Goal: Task Accomplishment & Management: Manage account settings

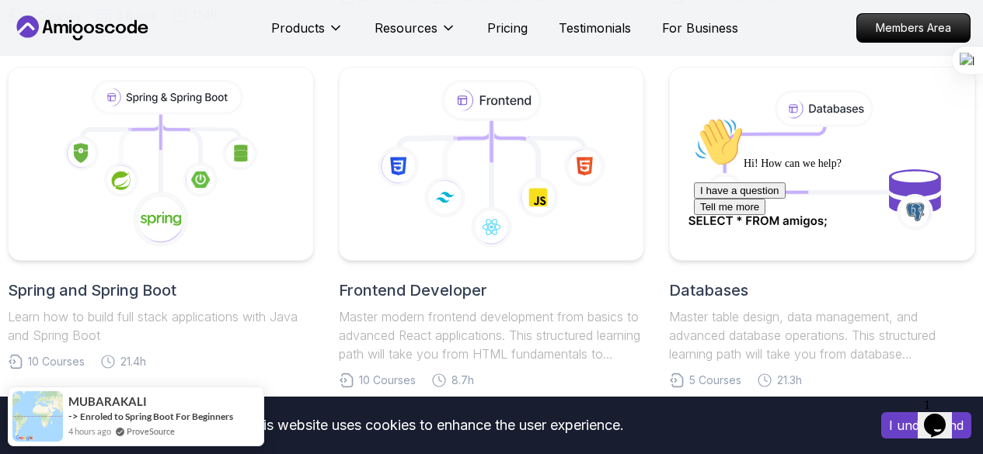
scroll to position [762, 0]
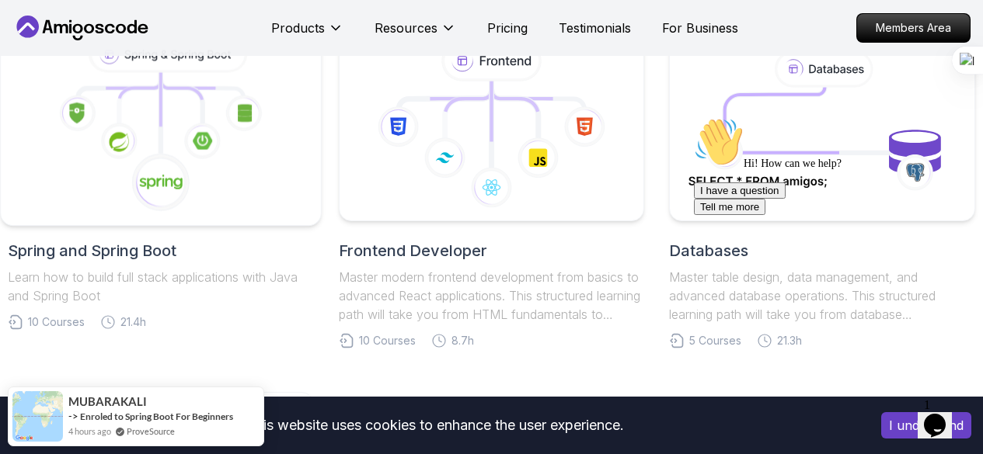
click at [179, 197] on icon at bounding box center [160, 182] width 59 height 59
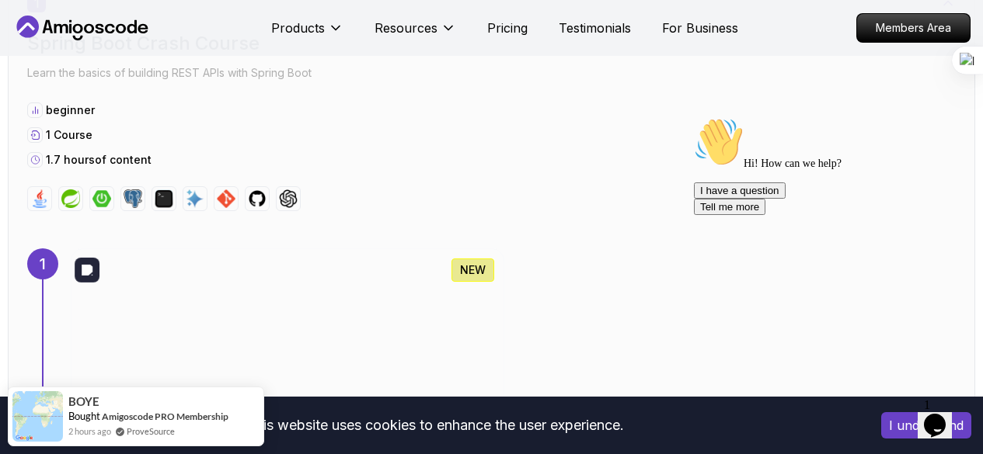
scroll to position [1065, 0]
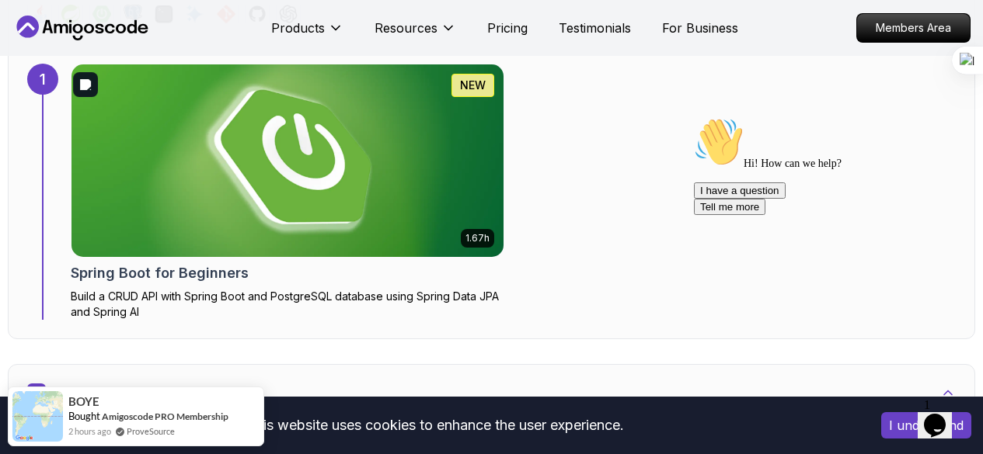
click at [259, 210] on img at bounding box center [287, 161] width 453 height 202
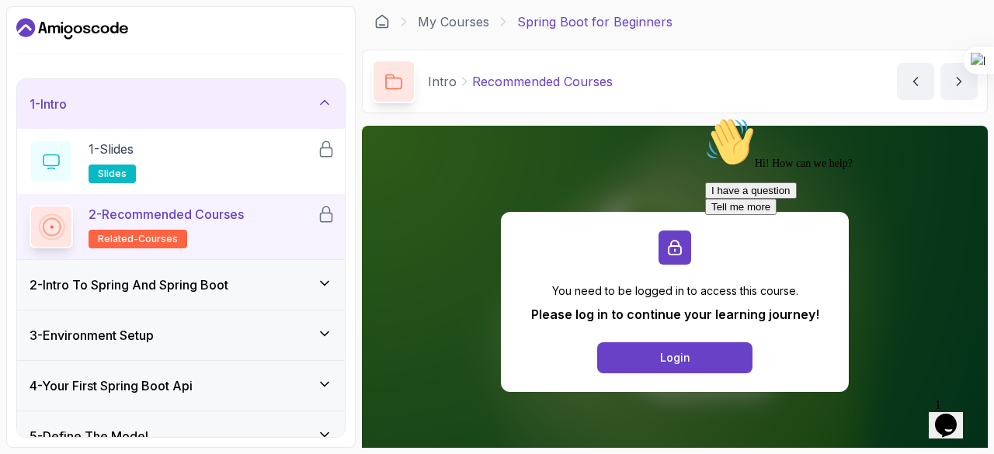
click at [705, 117] on icon "Chat attention grabber" at bounding box center [705, 117] width 0 height 0
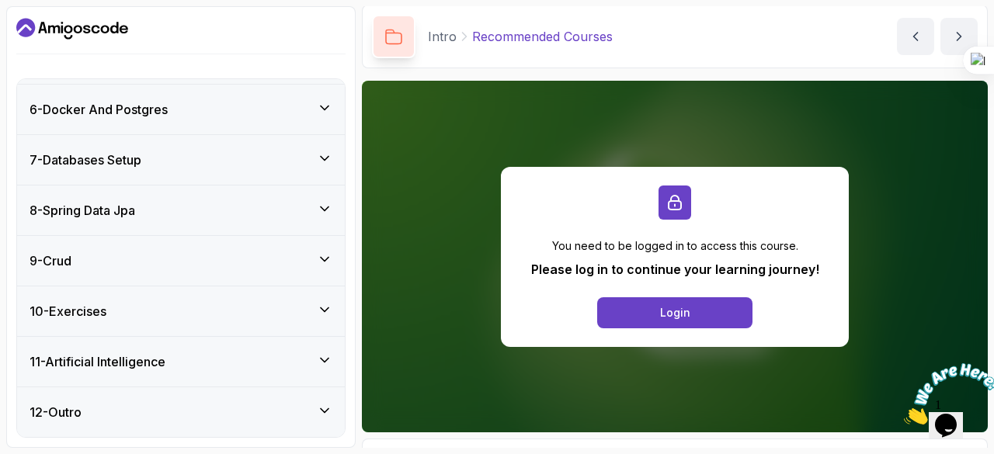
scroll to position [137, 0]
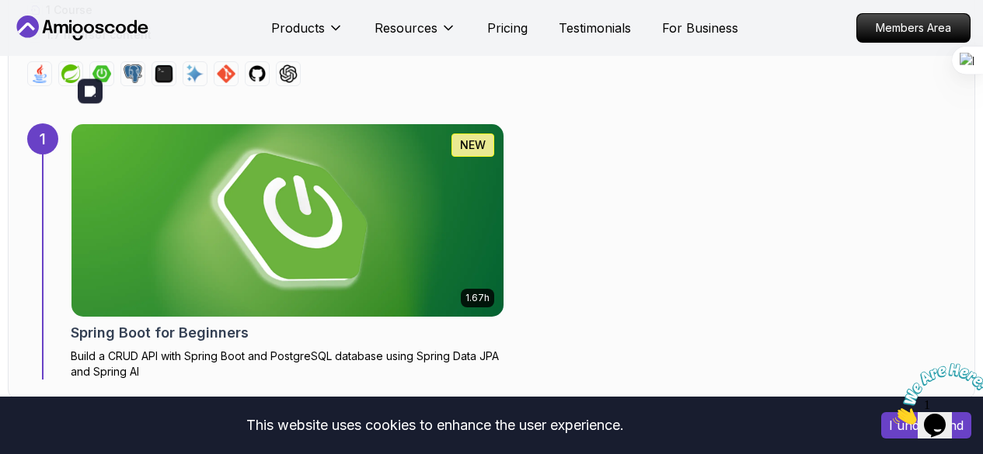
scroll to position [1065, 0]
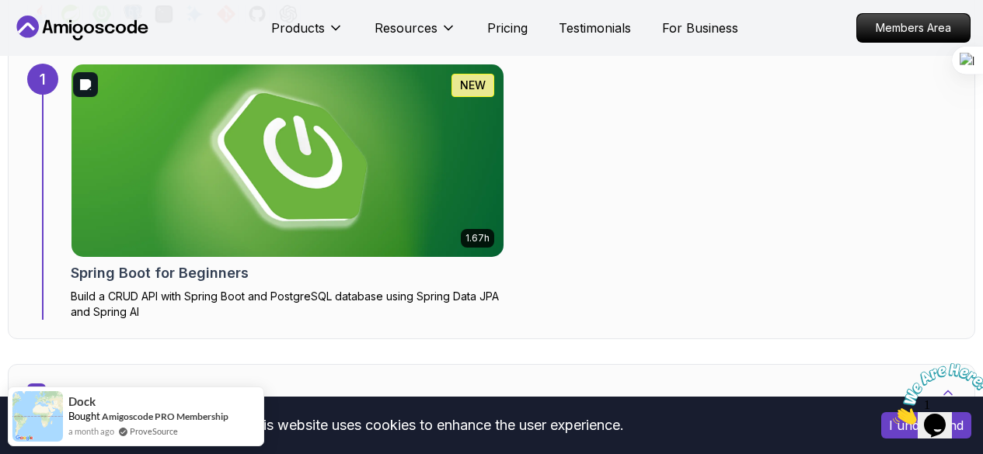
click at [315, 165] on img at bounding box center [287, 160] width 432 height 193
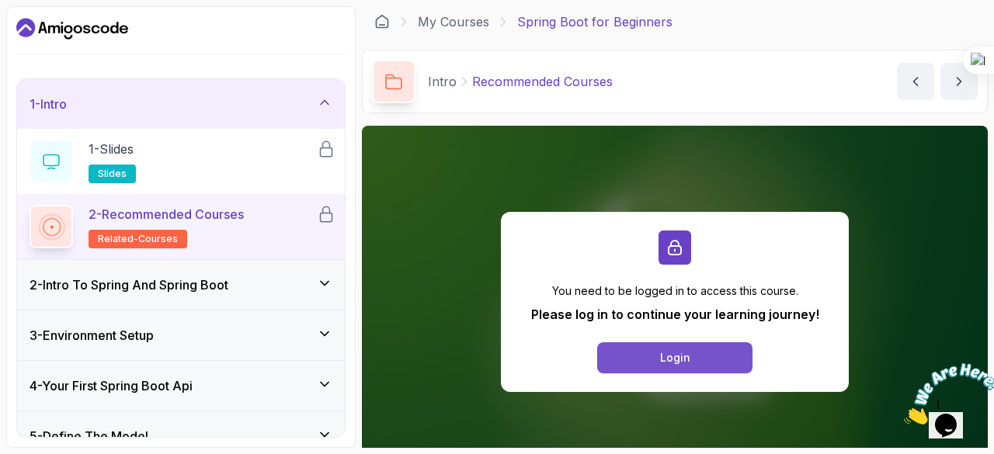
click at [680, 350] on div "Login" at bounding box center [675, 358] width 30 height 16
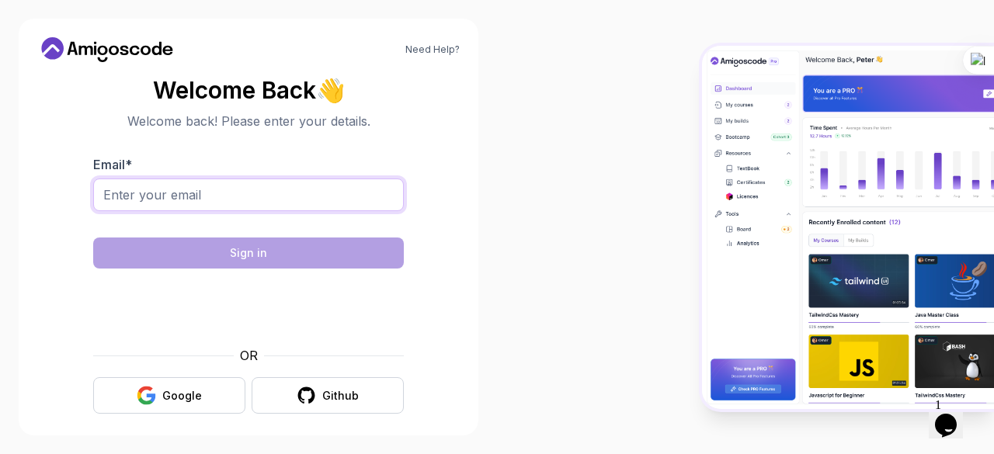
drag, startPoint x: 0, startPoint y: 0, endPoint x: 358, endPoint y: 204, distance: 412.3
click at [358, 204] on input "Email *" at bounding box center [248, 195] width 311 height 33
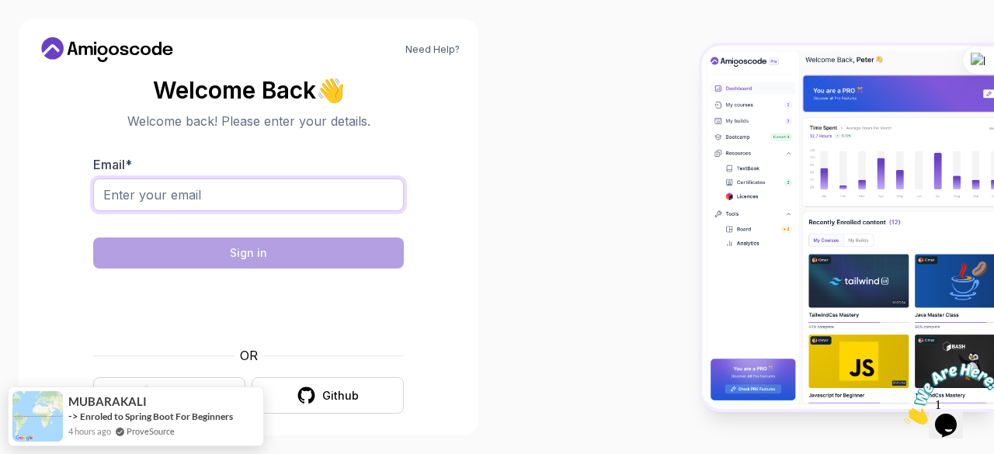
click at [250, 201] on input "Email *" at bounding box center [248, 195] width 311 height 33
type input "sahirfaraz76@gmail.com"
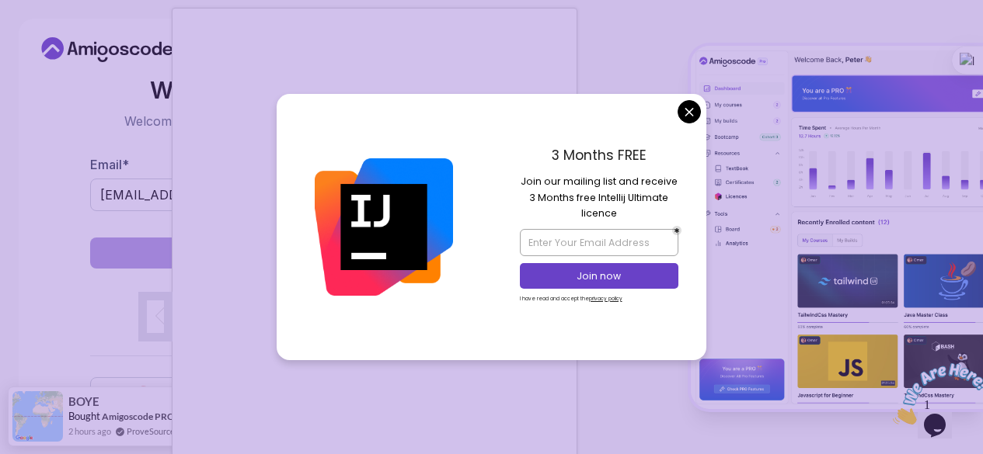
click at [376, 207] on img at bounding box center [383, 226] width 137 height 137
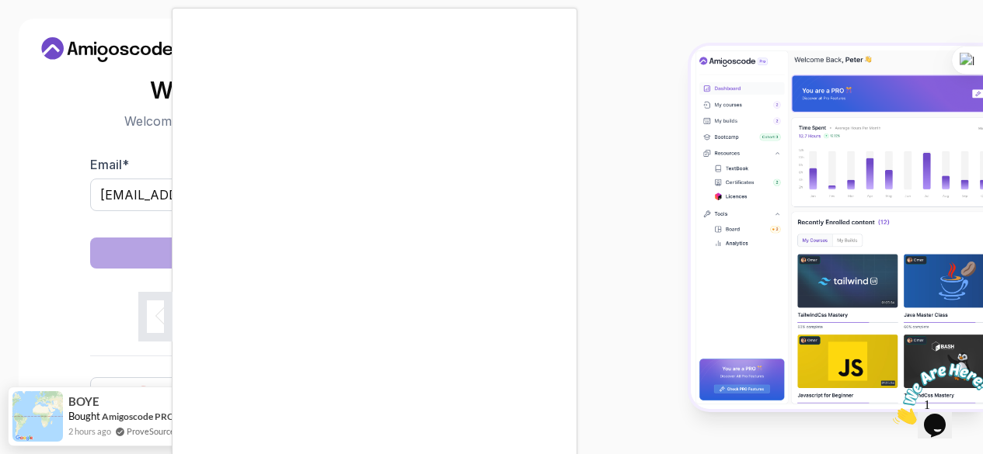
click at [690, 117] on body "Need Help? Welcome Back 👋 Welcome back! Please enter your details. Email * sahi…" at bounding box center [491, 227] width 983 height 454
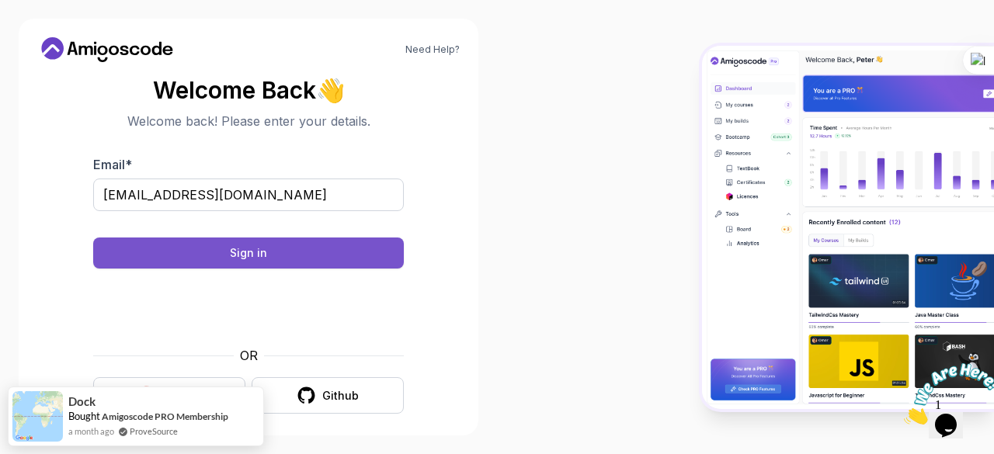
click at [301, 252] on button "Sign in" at bounding box center [248, 253] width 311 height 31
